Goal: Information Seeking & Learning: Learn about a topic

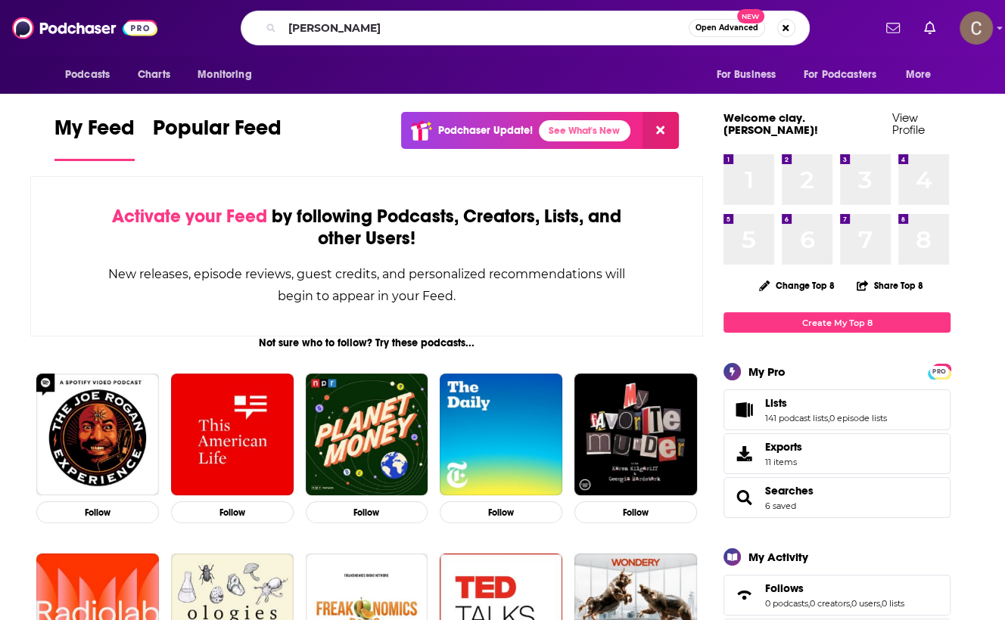
type input "[PERSON_NAME]"
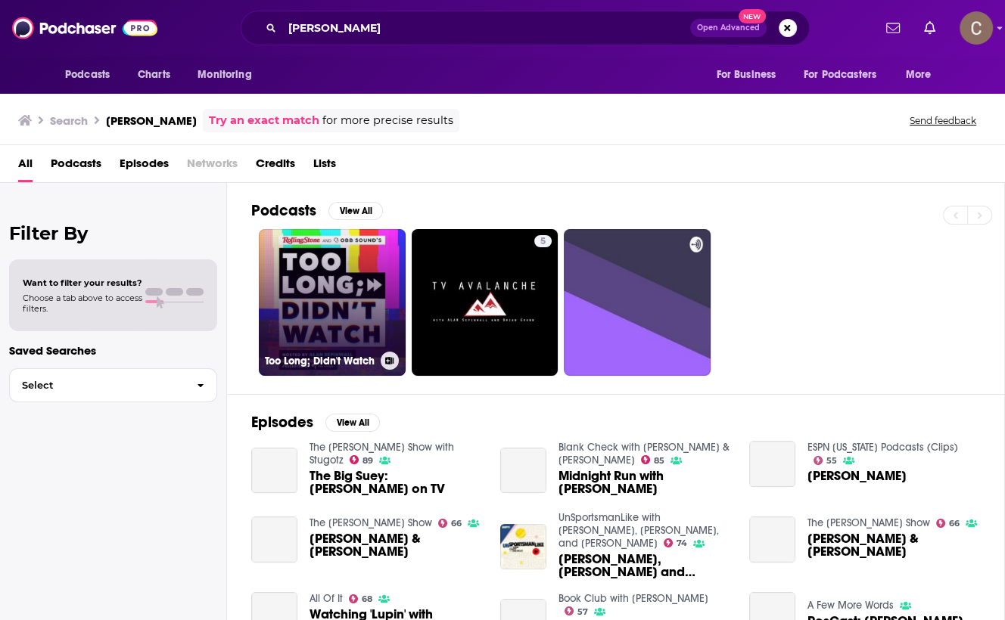
click at [339, 262] on link "Too Long; Didn't Watch" at bounding box center [332, 302] width 147 height 147
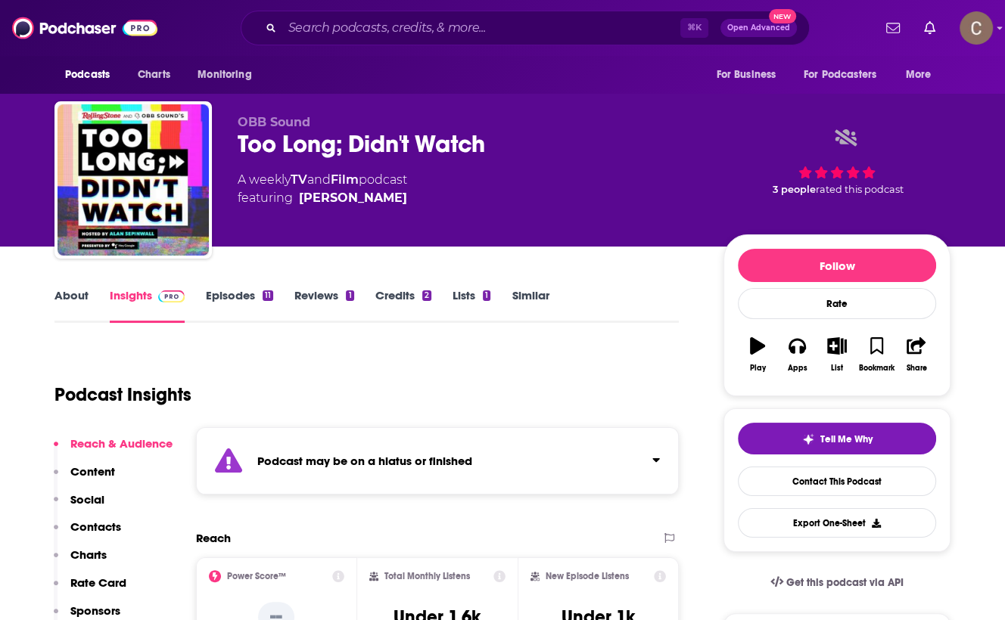
click at [538, 462] on div "Podcast may be on a hiatus or finished" at bounding box center [437, 461] width 483 height 67
